Goal: Information Seeking & Learning: Learn about a topic

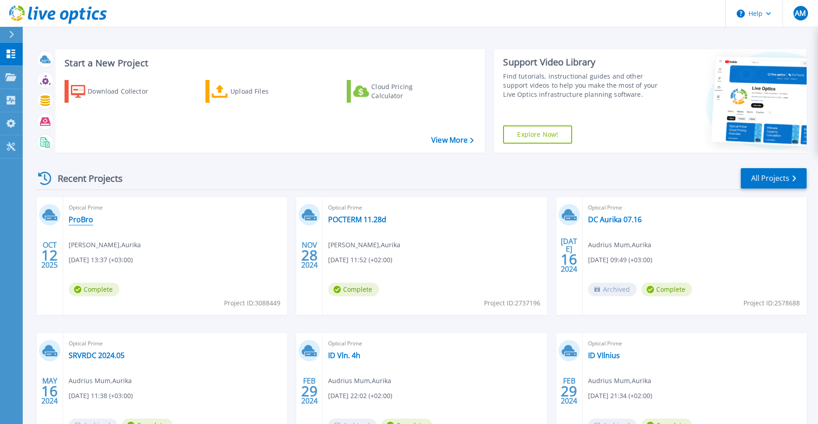
click at [77, 219] on link "ProBro" at bounding box center [81, 219] width 25 height 9
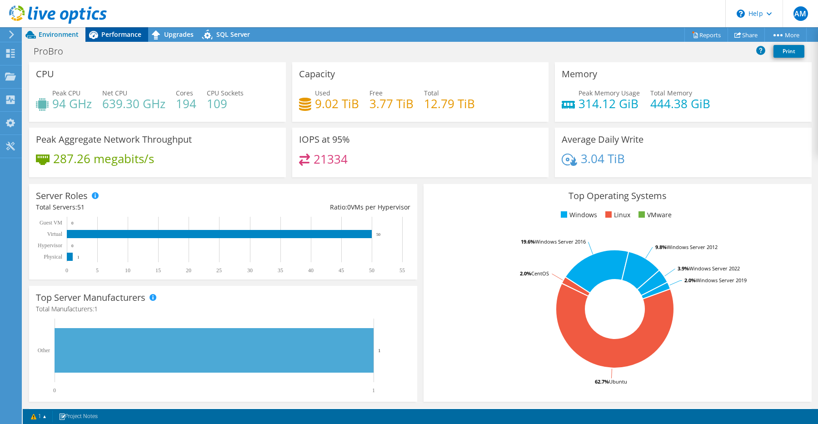
click at [119, 35] on span "Performance" at bounding box center [121, 34] width 40 height 9
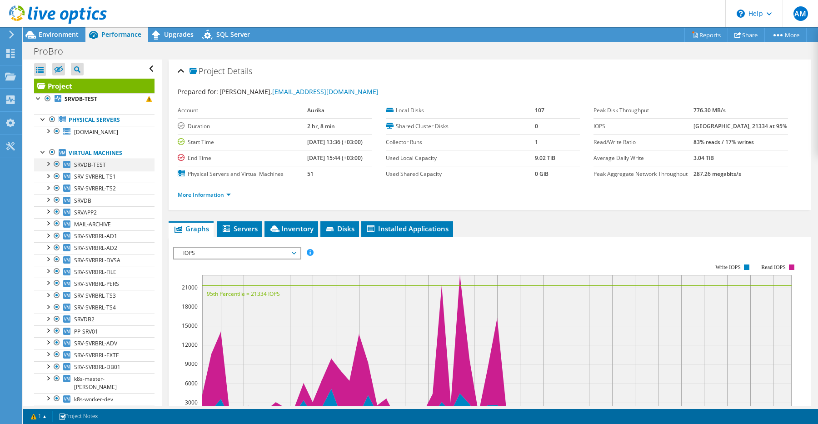
click at [49, 163] on div at bounding box center [47, 163] width 9 height 9
click at [46, 162] on div at bounding box center [47, 163] width 9 height 9
click at [178, 40] on div "Upgrades" at bounding box center [174, 34] width 52 height 15
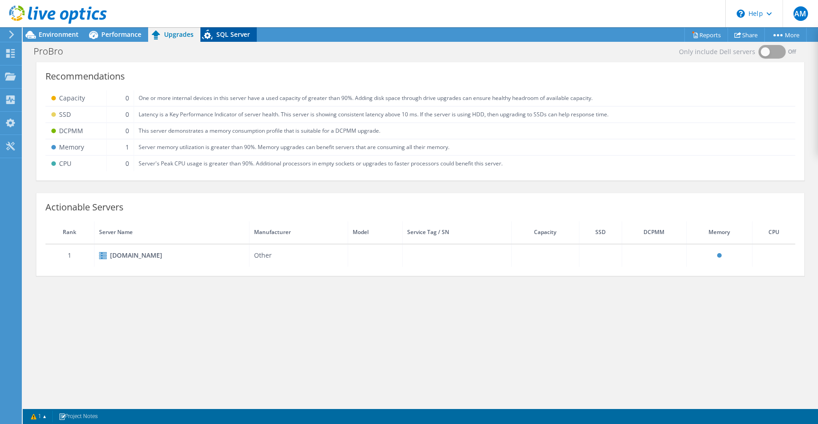
click at [224, 33] on span "SQL Server" at bounding box center [233, 34] width 34 height 9
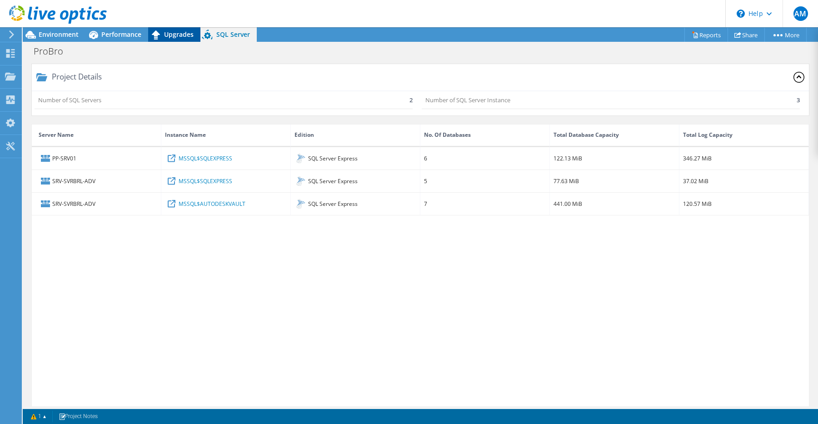
click at [171, 33] on span "Upgrades" at bounding box center [179, 34] width 30 height 9
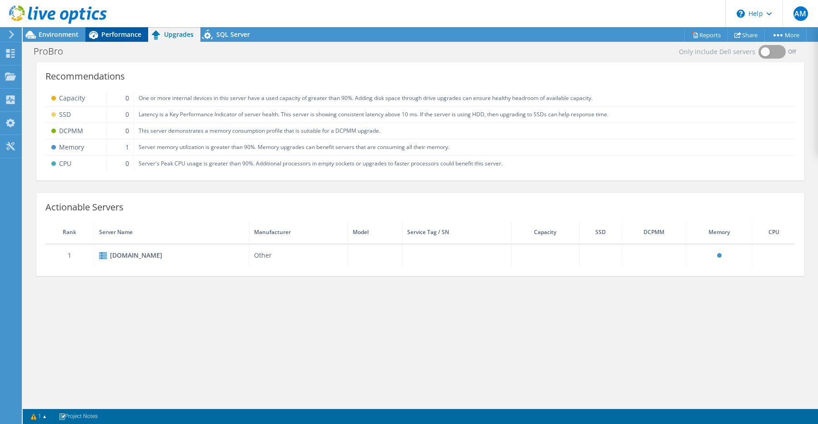
click at [131, 35] on span "Performance" at bounding box center [121, 34] width 40 height 9
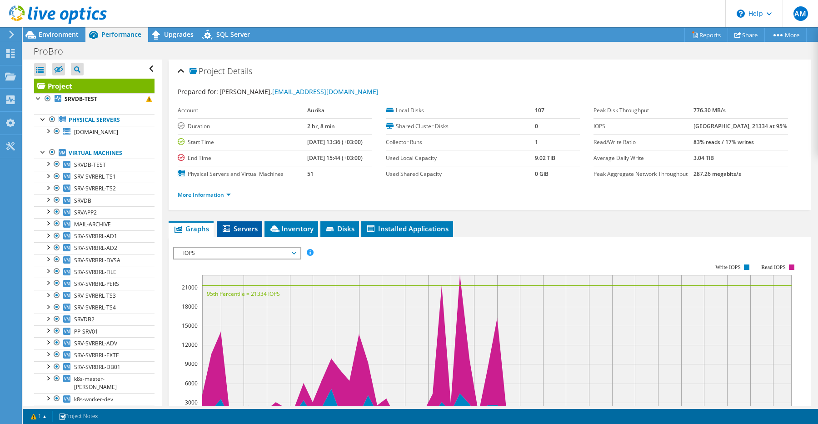
click at [247, 222] on li "Servers" at bounding box center [239, 228] width 45 height 15
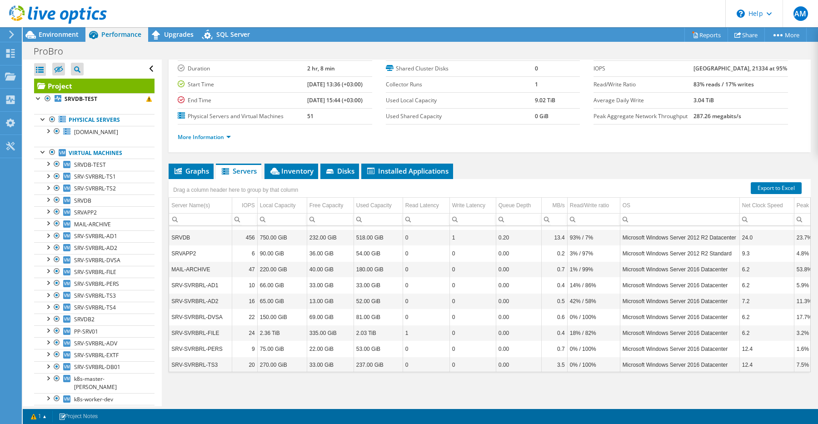
scroll to position [45, 0]
click at [296, 171] on span "Inventory" at bounding box center [291, 170] width 45 height 9
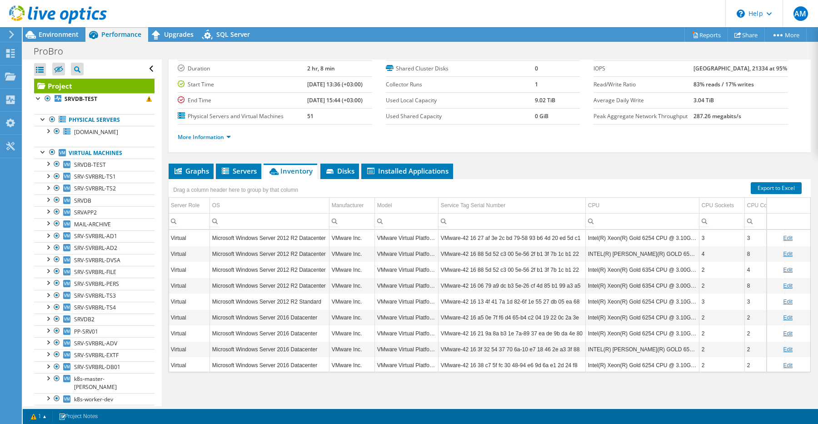
scroll to position [0, 0]
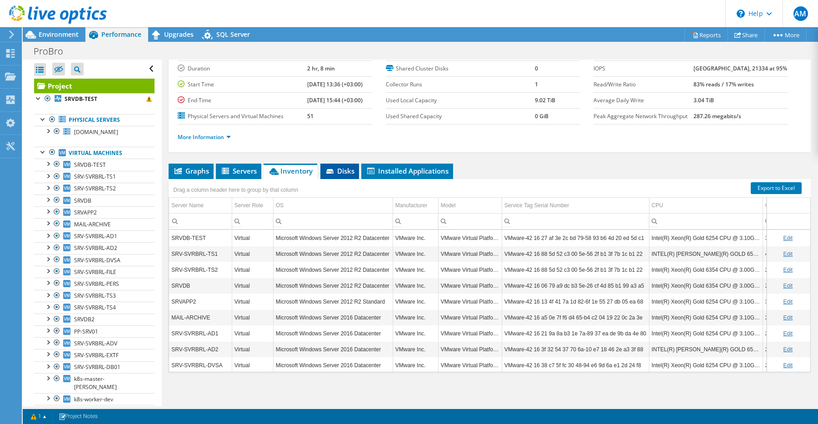
click at [339, 171] on span "Disks" at bounding box center [340, 170] width 30 height 9
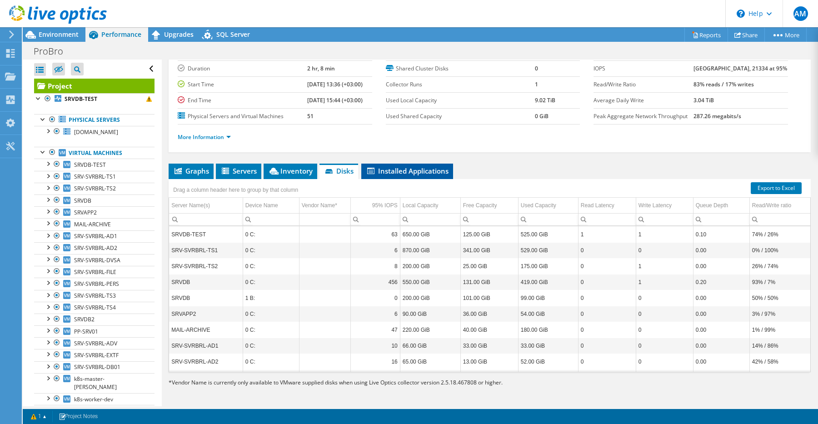
click at [392, 169] on span "Installed Applications" at bounding box center [407, 170] width 83 height 9
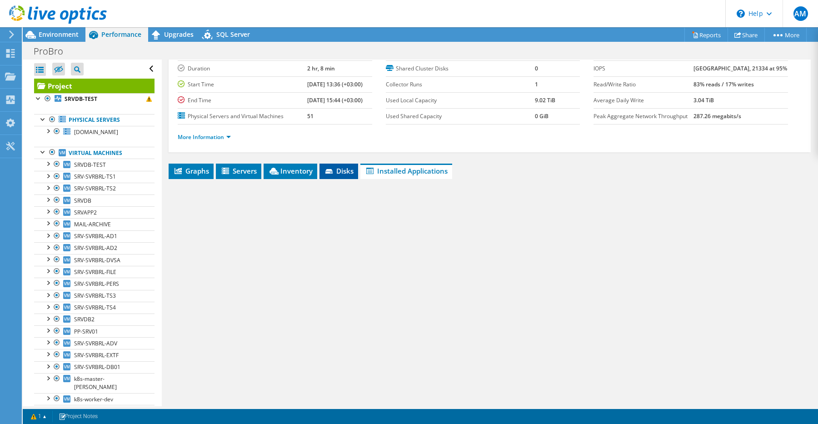
click at [336, 176] on div "Graphs Servers Inventory Hypervisor Disks Cluster Disks Installed Applications …" at bounding box center [490, 277] width 642 height 227
click at [332, 167] on span "Disks" at bounding box center [339, 170] width 30 height 9
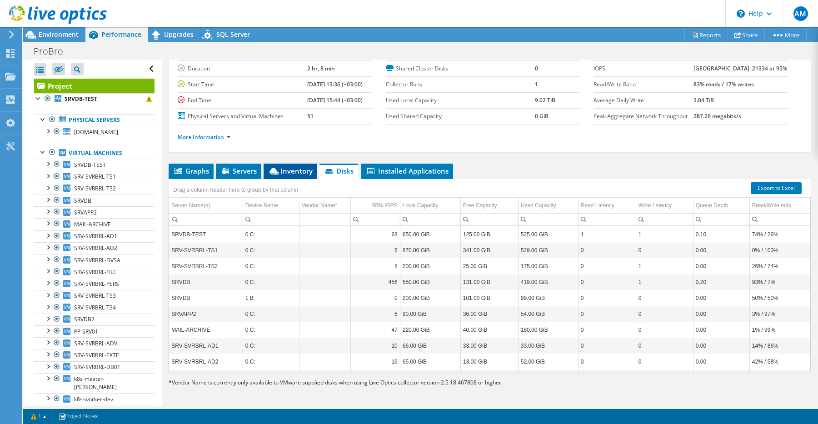
click at [279, 170] on span "Inventory" at bounding box center [290, 170] width 45 height 9
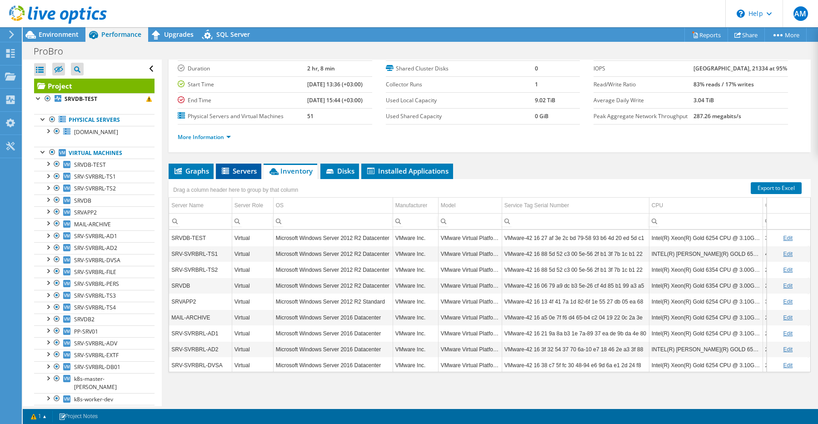
click at [235, 171] on span "Servers" at bounding box center [238, 170] width 36 height 9
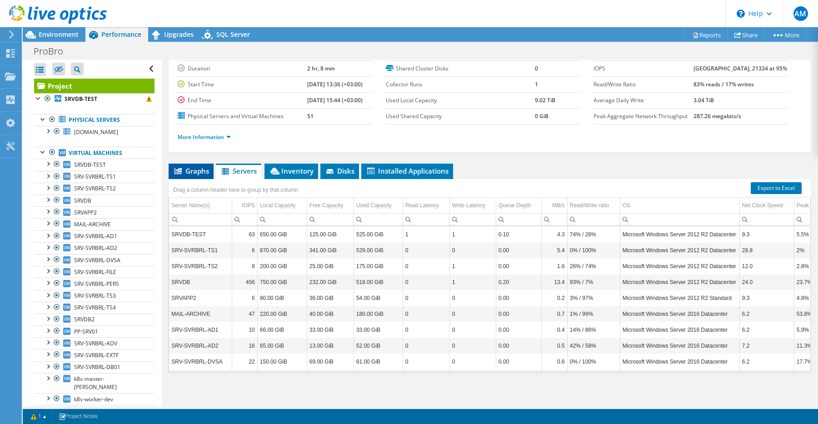
click at [200, 169] on span "Graphs" at bounding box center [191, 170] width 36 height 9
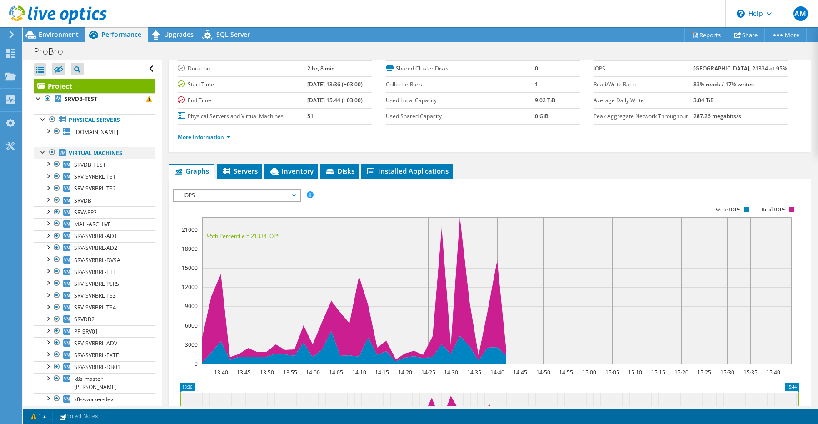
click at [43, 152] on div at bounding box center [43, 151] width 9 height 9
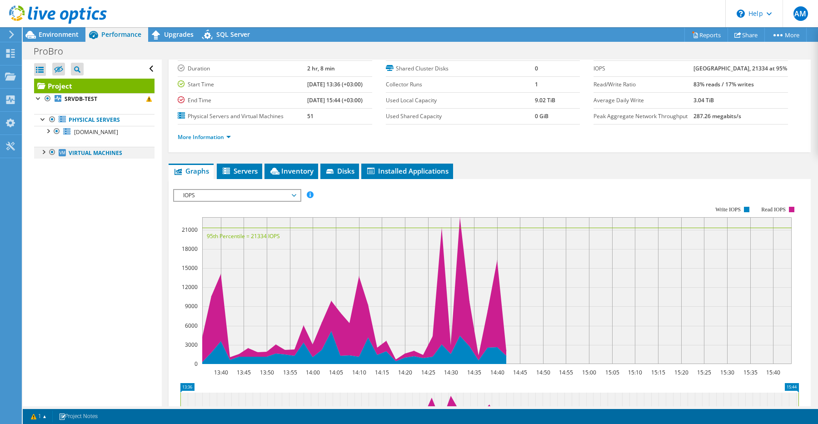
click at [43, 151] on div at bounding box center [43, 151] width 9 height 9
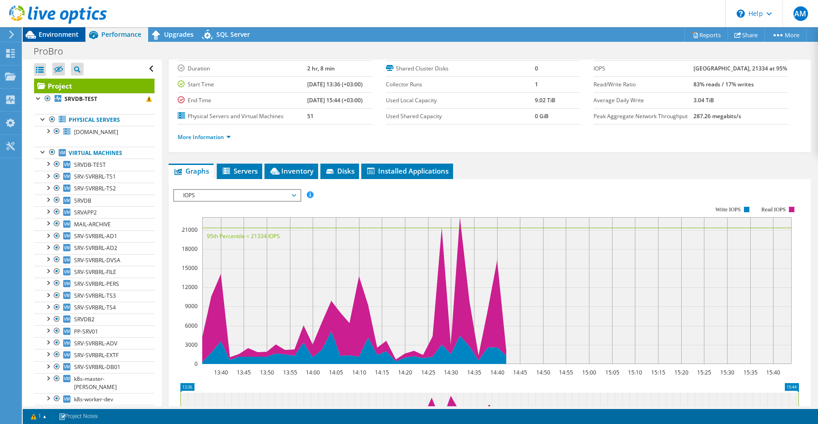
click at [54, 36] on span "Environment" at bounding box center [59, 34] width 40 height 9
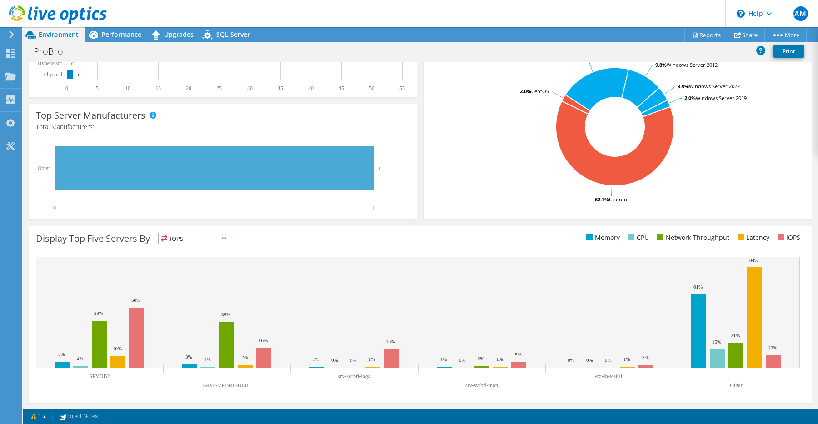
click at [223, 236] on span "IOPS" at bounding box center [194, 238] width 71 height 11
click at [189, 273] on li "CPU" at bounding box center [194, 275] width 71 height 13
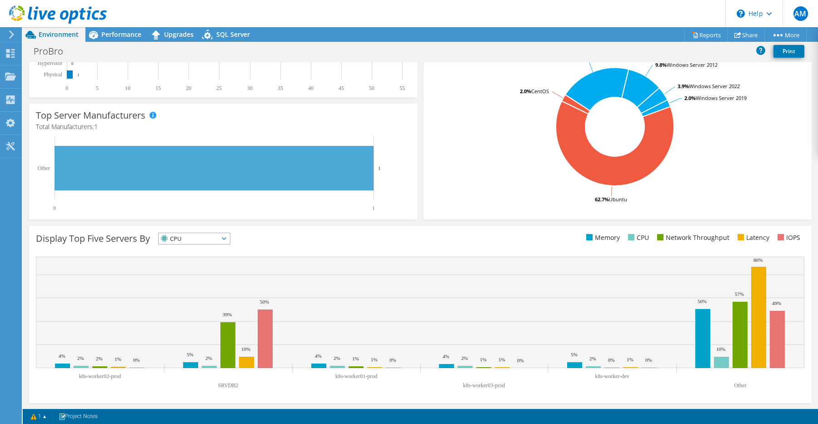
click at [184, 241] on span "CPU" at bounding box center [189, 238] width 60 height 11
click at [183, 262] on li "Memory" at bounding box center [194, 263] width 71 height 13
